Goal: Book appointment/travel/reservation

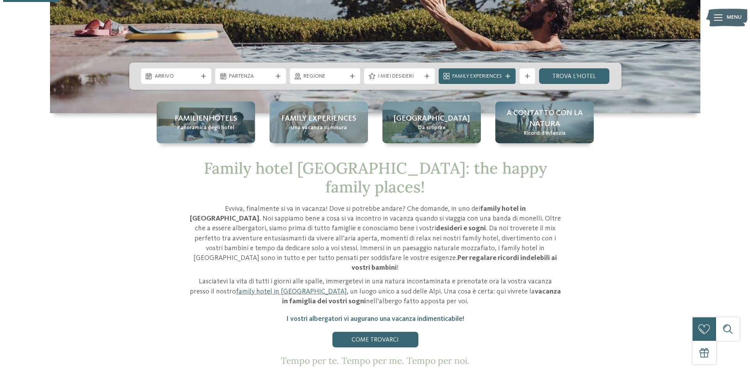
scroll to position [195, 0]
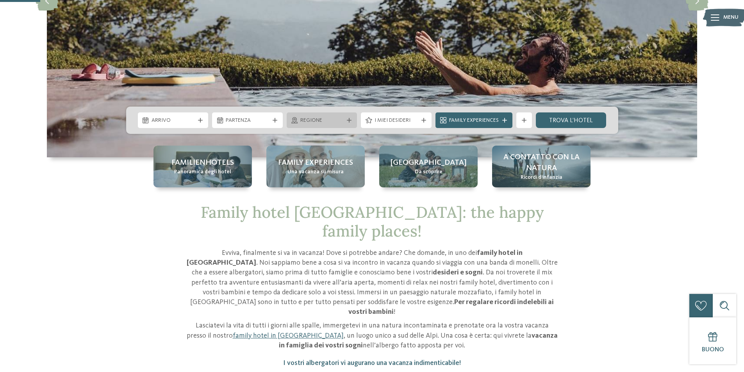
click at [349, 119] on icon at bounding box center [349, 120] width 5 height 5
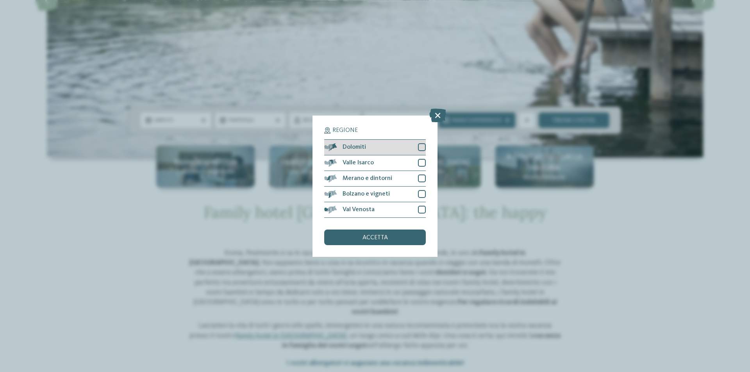
click at [420, 147] on div at bounding box center [422, 147] width 8 height 8
click at [376, 237] on span "accetta" at bounding box center [374, 238] width 25 height 6
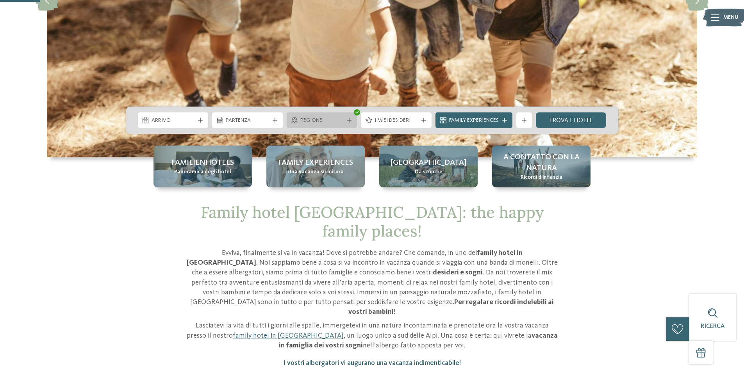
click at [347, 121] on icon at bounding box center [349, 120] width 5 height 5
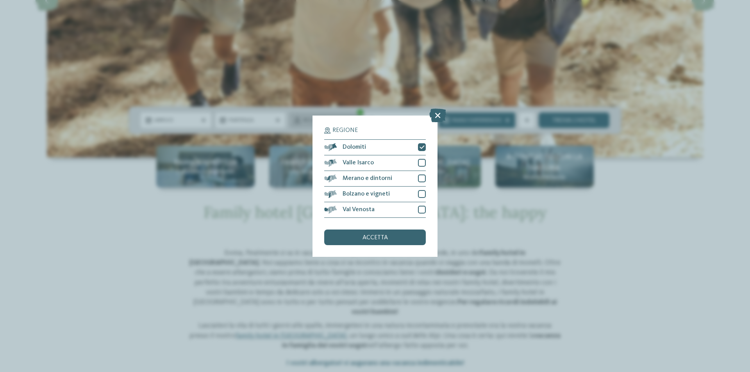
click at [346, 121] on div "Regione Dolomiti [GEOGRAPHIC_DATA]" at bounding box center [374, 186] width 125 height 141
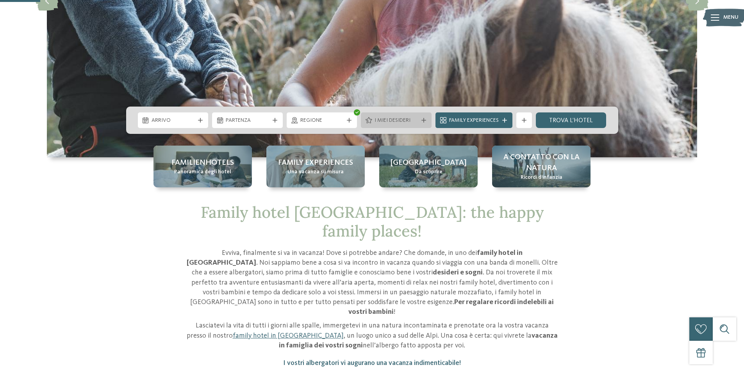
click at [408, 122] on span "I miei desideri" at bounding box center [395, 121] width 43 height 8
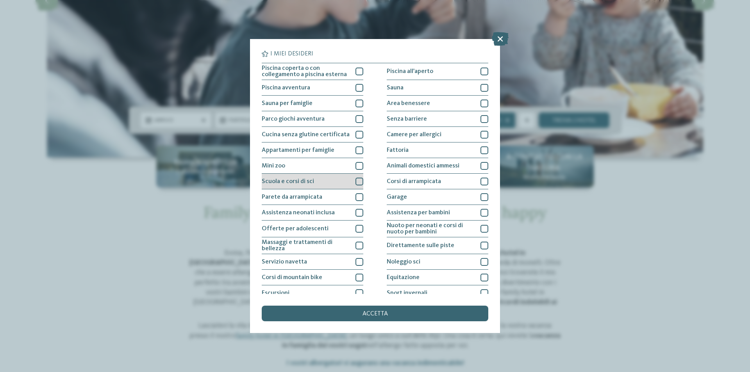
click at [357, 183] on div at bounding box center [359, 182] width 8 height 8
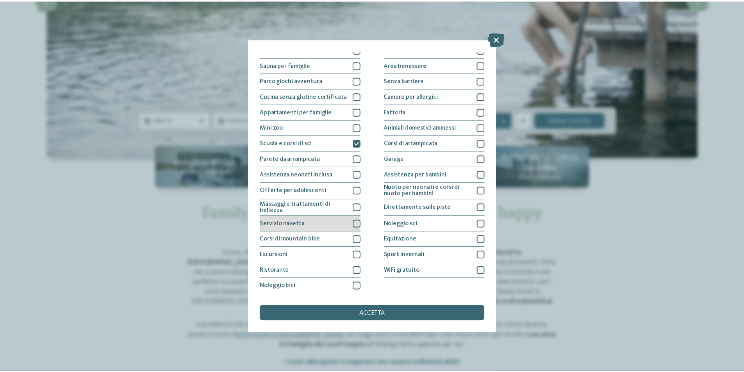
scroll to position [0, 0]
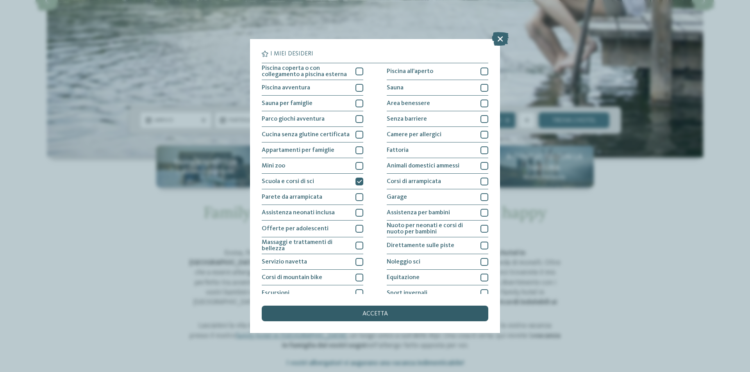
click at [376, 314] on span "accetta" at bounding box center [374, 314] width 25 height 6
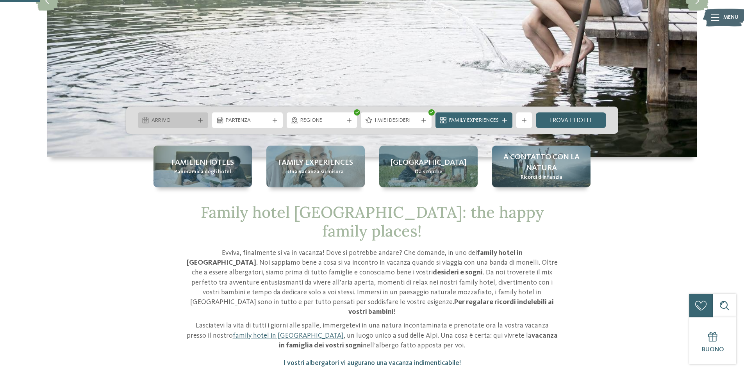
click at [192, 125] on div "Arrivo" at bounding box center [173, 120] width 71 height 16
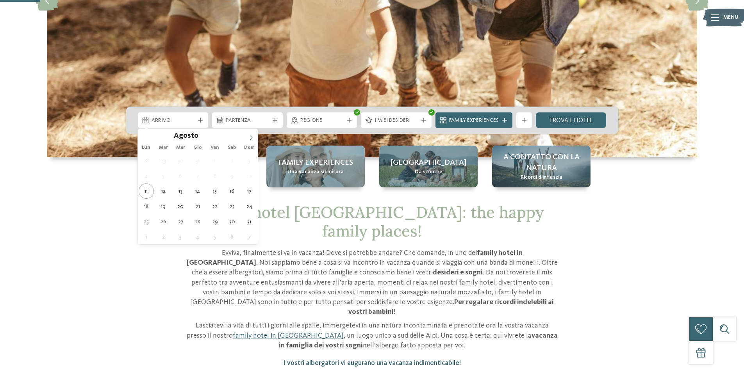
click at [253, 134] on span at bounding box center [250, 135] width 13 height 13
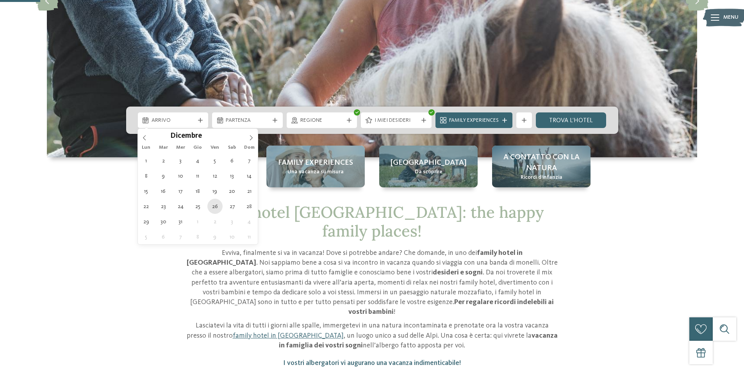
type div "[DATE]"
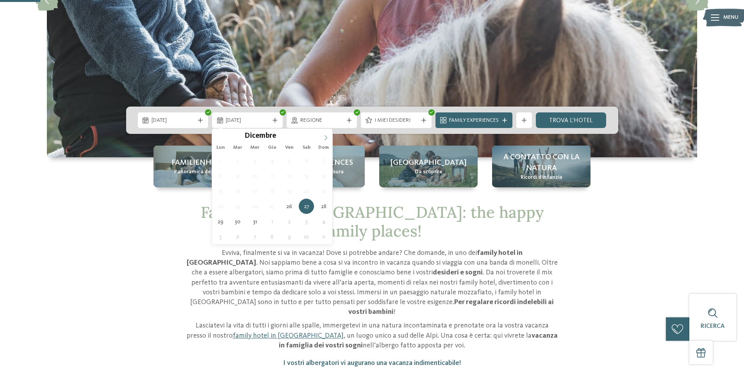
type input "****"
click at [325, 137] on icon at bounding box center [325, 137] width 5 height 5
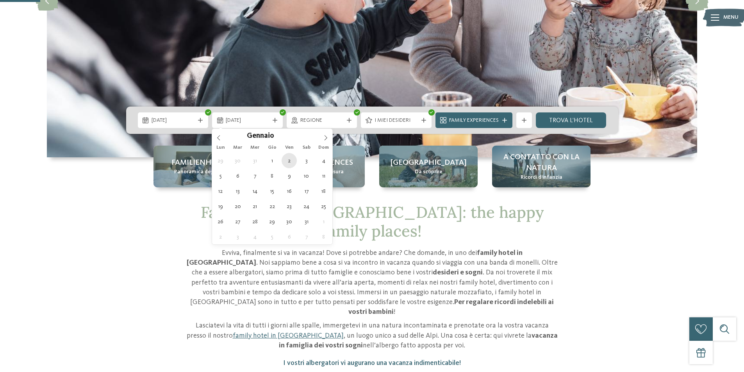
type div "[DATE]"
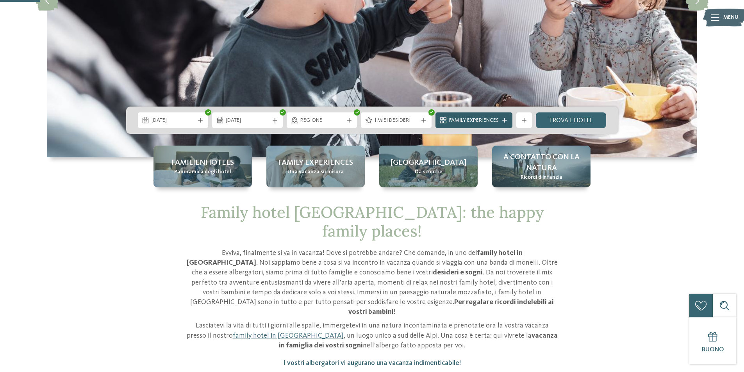
click at [503, 119] on icon at bounding box center [504, 120] width 5 height 5
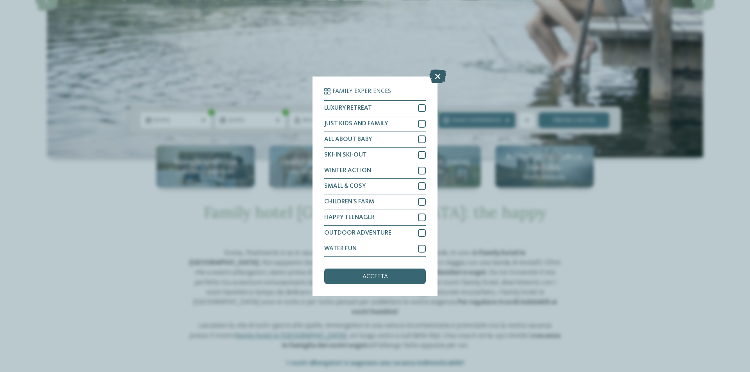
click at [435, 78] on icon at bounding box center [437, 76] width 17 height 14
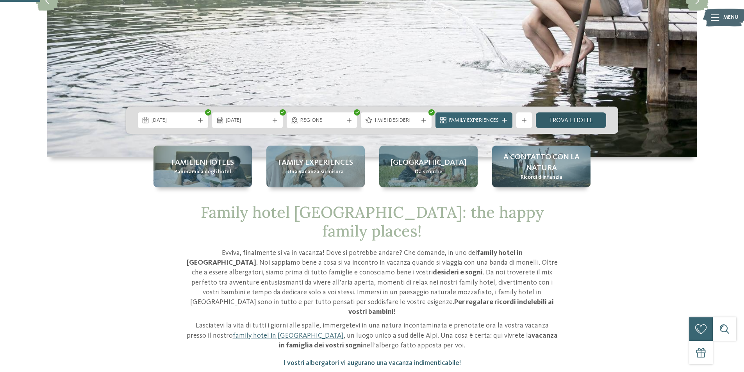
click at [571, 120] on link "trova l’hotel" at bounding box center [571, 120] width 71 height 16
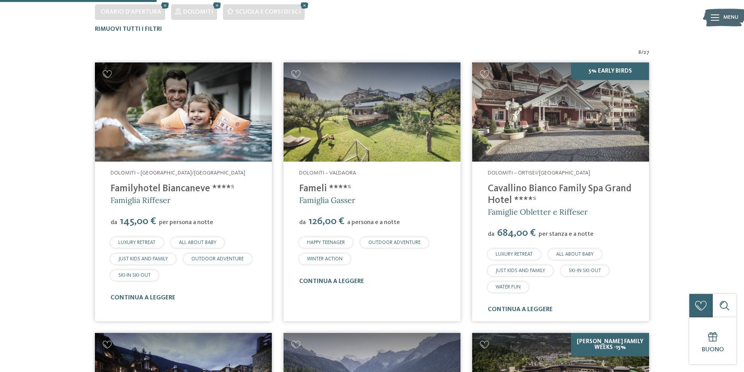
scroll to position [256, 0]
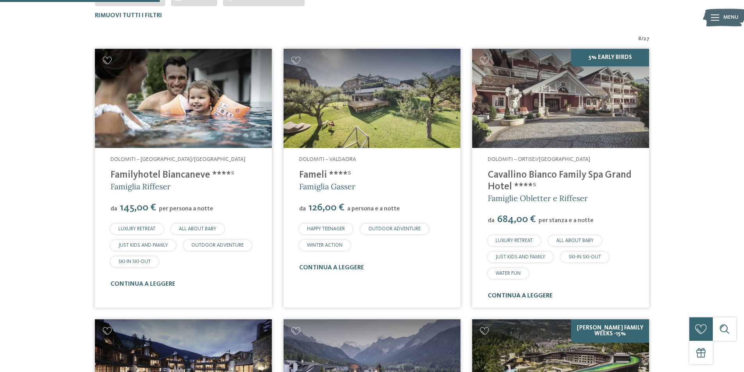
click at [528, 294] on link "continua a leggere" at bounding box center [520, 296] width 65 height 6
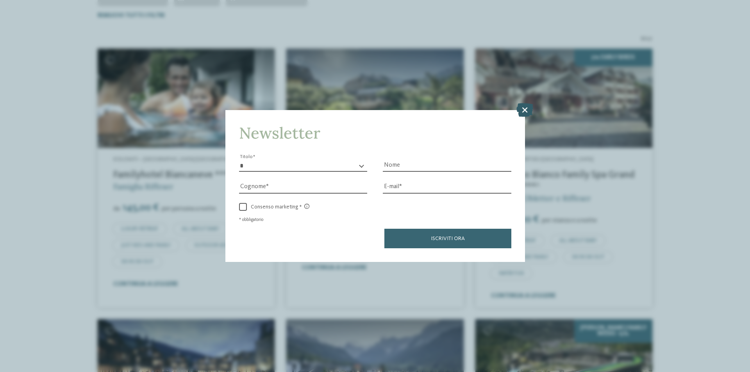
click at [522, 106] on icon at bounding box center [524, 110] width 17 height 14
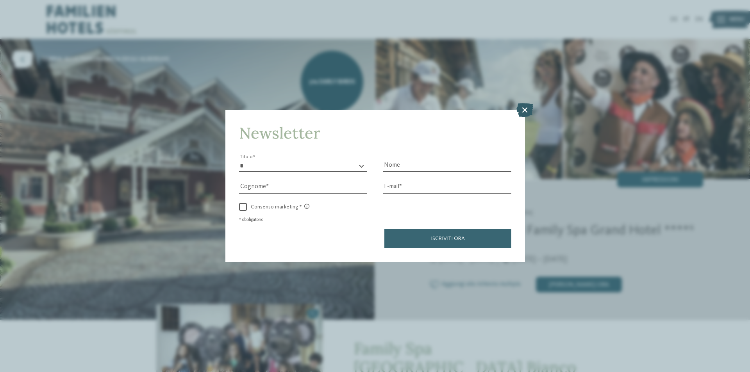
click at [526, 110] on icon at bounding box center [524, 110] width 17 height 14
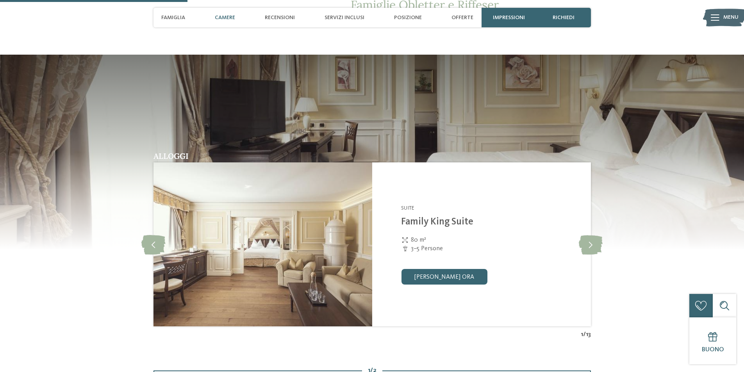
scroll to position [703, 0]
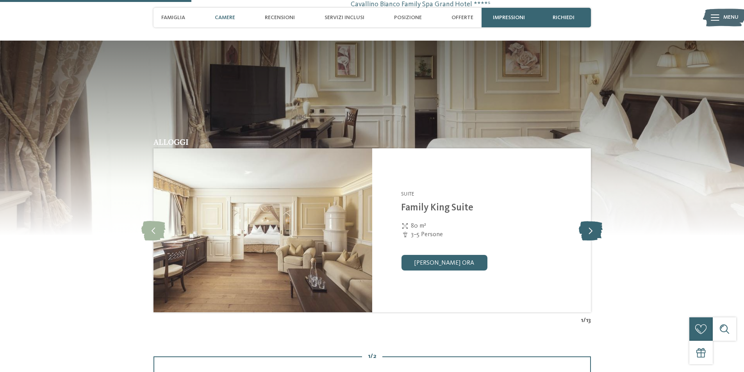
click at [592, 229] on icon at bounding box center [591, 231] width 24 height 20
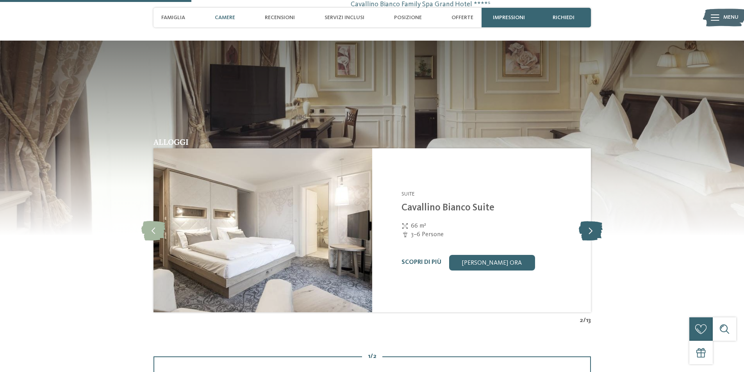
click at [592, 229] on icon at bounding box center [591, 231] width 24 height 20
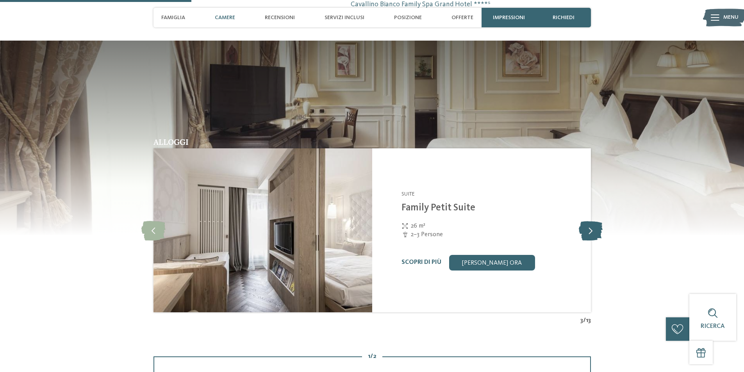
click at [592, 229] on icon at bounding box center [591, 231] width 24 height 20
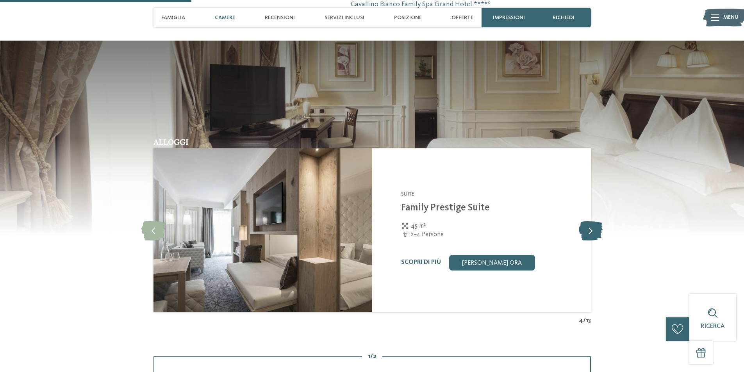
click at [592, 229] on icon at bounding box center [591, 231] width 24 height 20
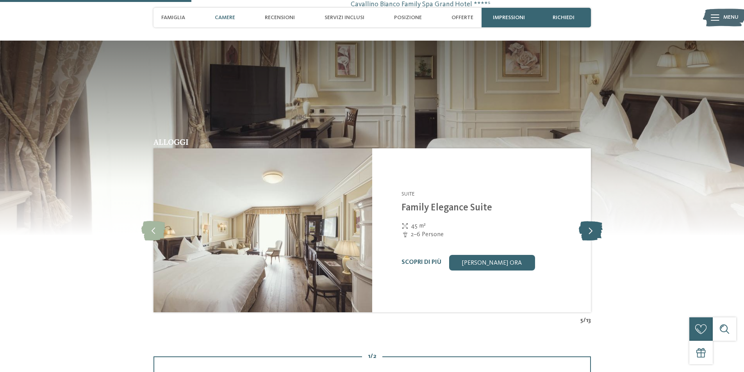
click at [592, 229] on icon at bounding box center [591, 231] width 24 height 20
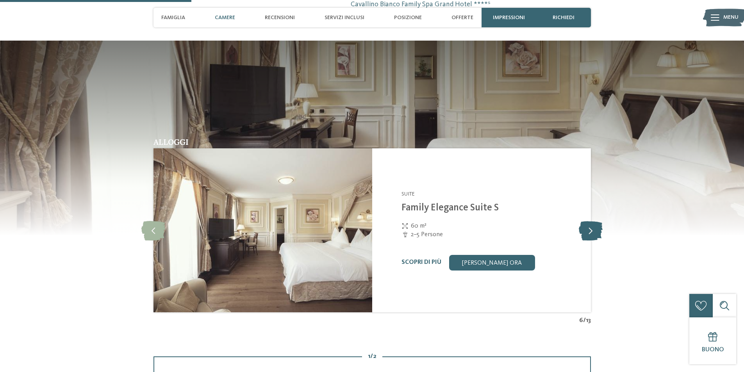
click at [592, 229] on icon at bounding box center [591, 231] width 24 height 20
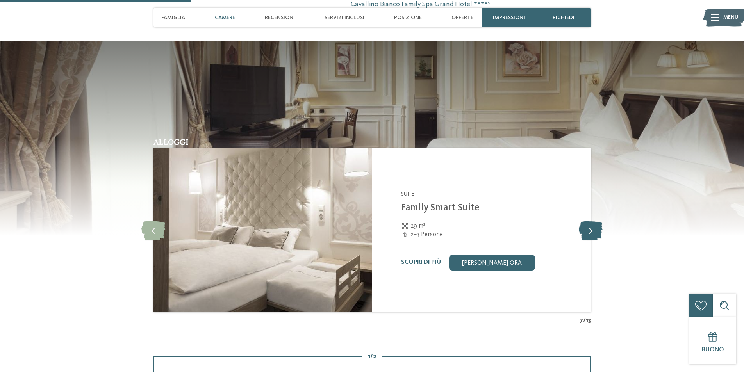
click at [592, 229] on icon at bounding box center [591, 231] width 24 height 20
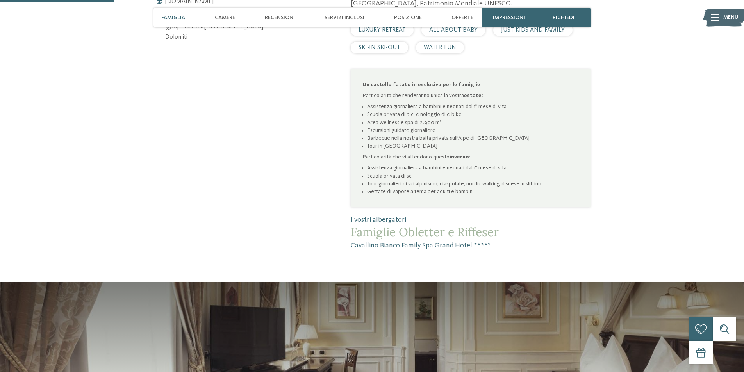
scroll to position [469, 0]
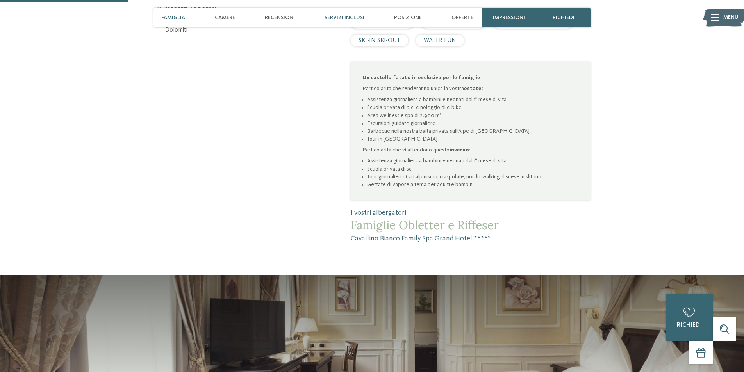
click at [350, 18] on span "Servizi inclusi" at bounding box center [344, 17] width 40 height 7
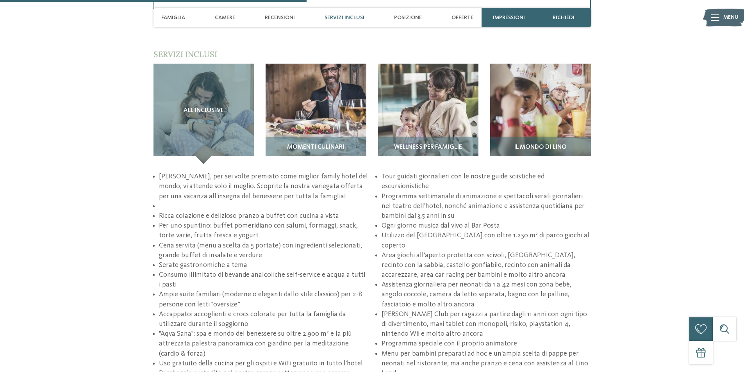
scroll to position [1156, 0]
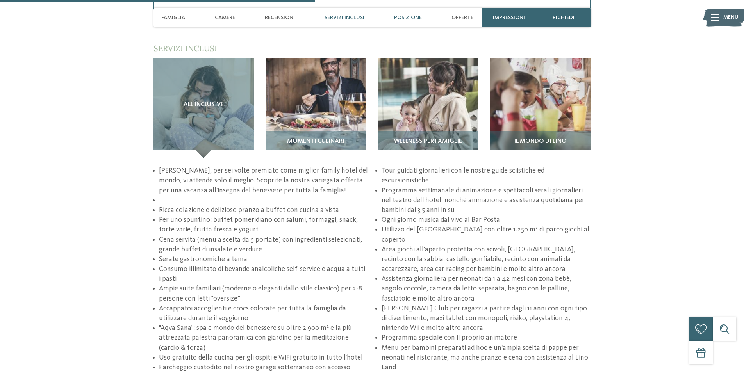
click at [414, 18] on span "Posizione" at bounding box center [408, 17] width 28 height 7
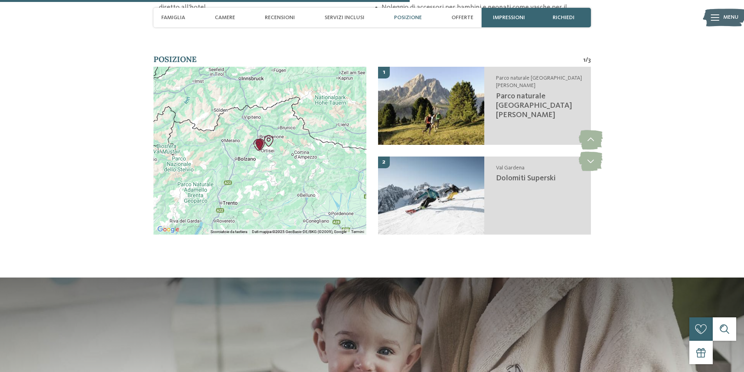
scroll to position [1527, 0]
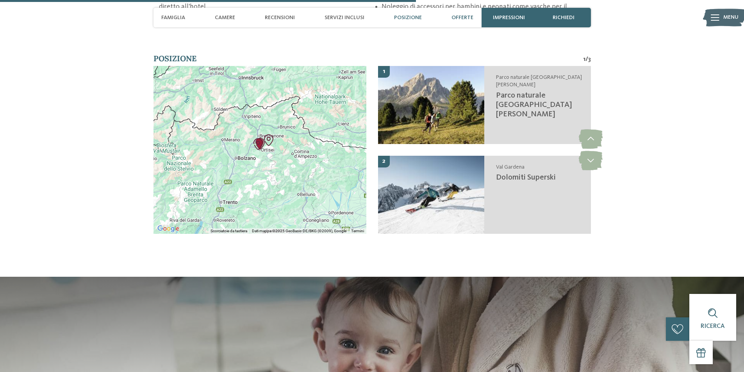
click at [463, 15] on span "Offerte" at bounding box center [462, 17] width 22 height 7
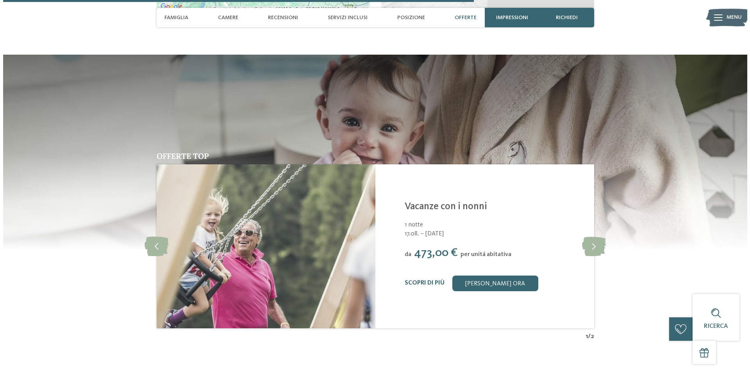
scroll to position [1751, 0]
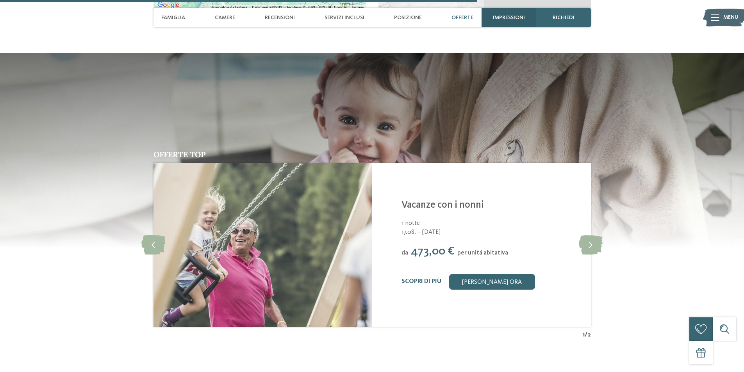
click at [512, 20] on span "Impressioni" at bounding box center [509, 17] width 32 height 7
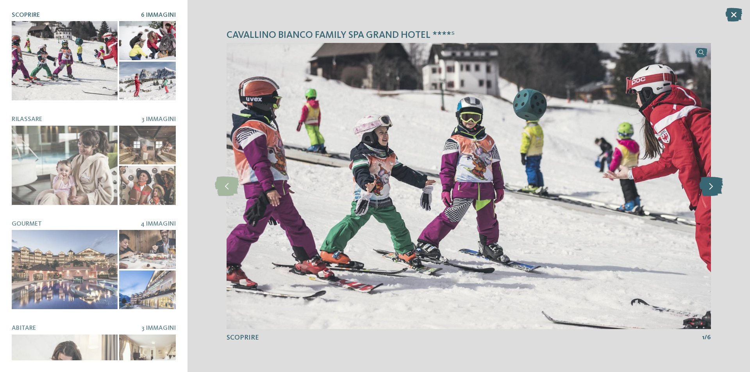
click at [710, 191] on icon at bounding box center [711, 186] width 24 height 20
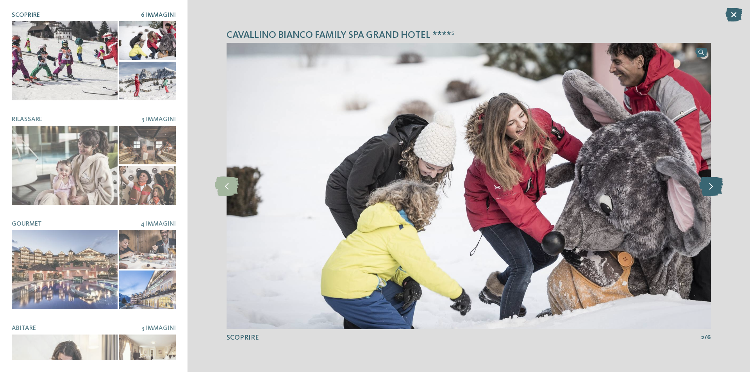
click at [710, 191] on icon at bounding box center [711, 186] width 24 height 20
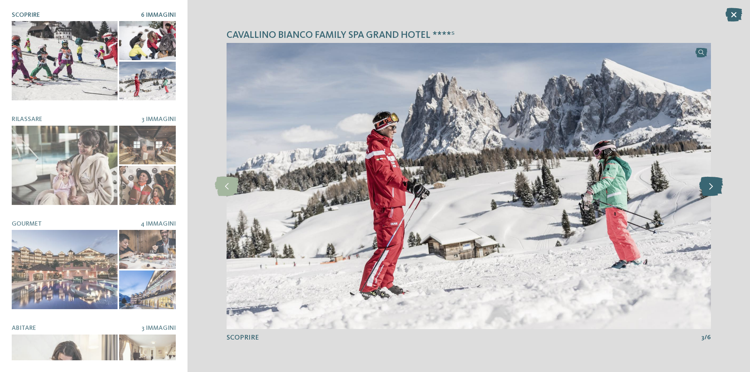
click at [710, 191] on icon at bounding box center [711, 186] width 24 height 20
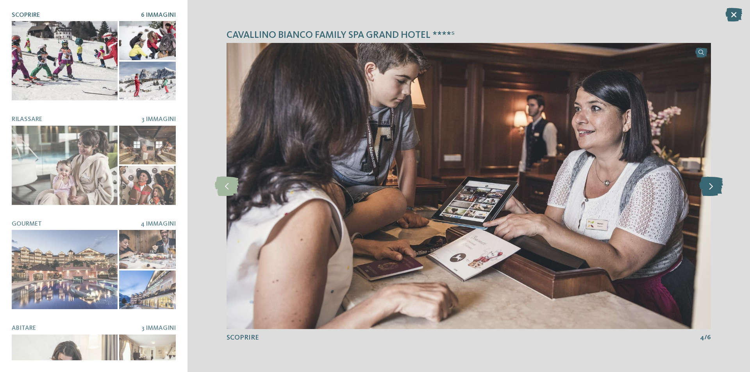
click at [710, 191] on icon at bounding box center [711, 186] width 24 height 20
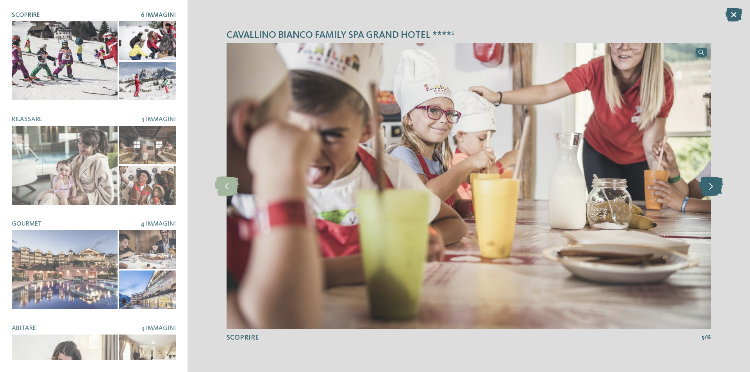
click at [710, 191] on icon at bounding box center [711, 186] width 24 height 20
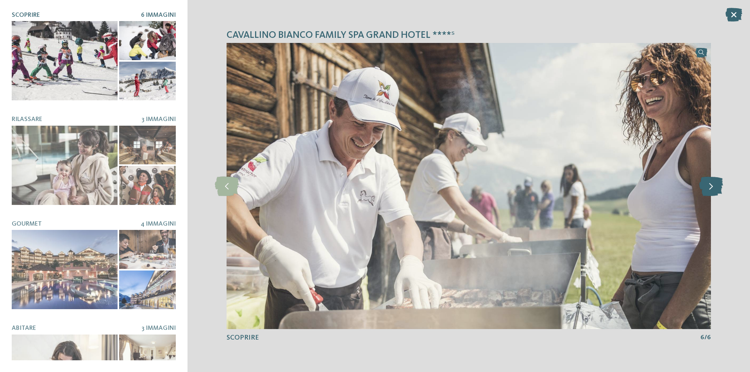
click at [710, 191] on icon at bounding box center [711, 186] width 24 height 20
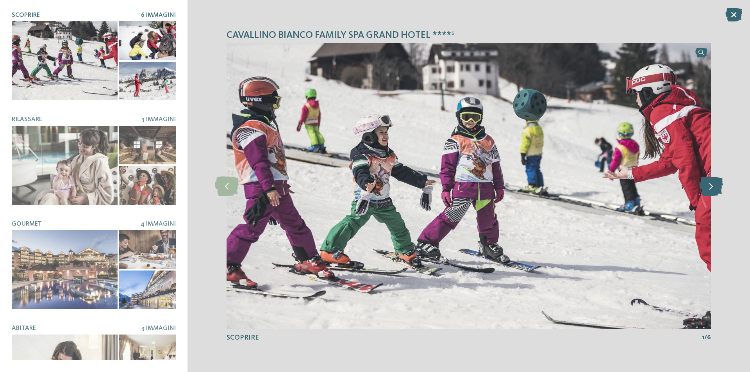
click at [710, 191] on icon at bounding box center [711, 186] width 24 height 20
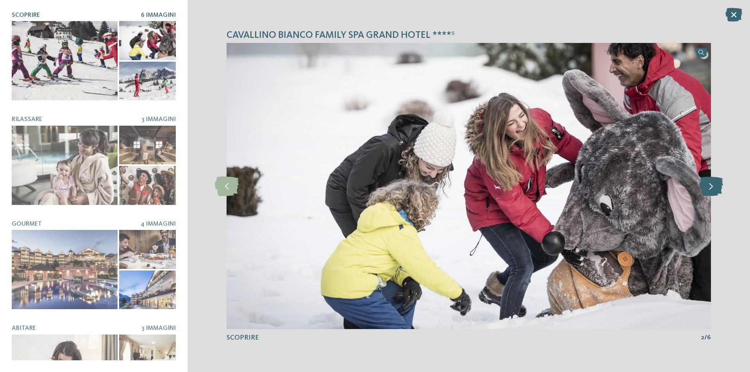
click at [710, 191] on icon at bounding box center [711, 186] width 24 height 20
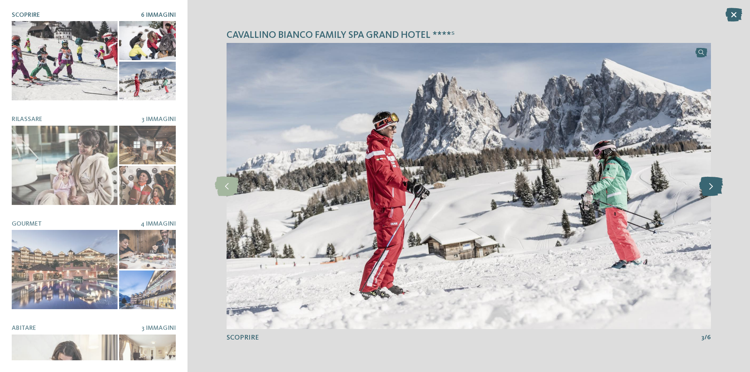
click at [710, 191] on icon at bounding box center [711, 186] width 24 height 20
